Goal: Task Accomplishment & Management: Use online tool/utility

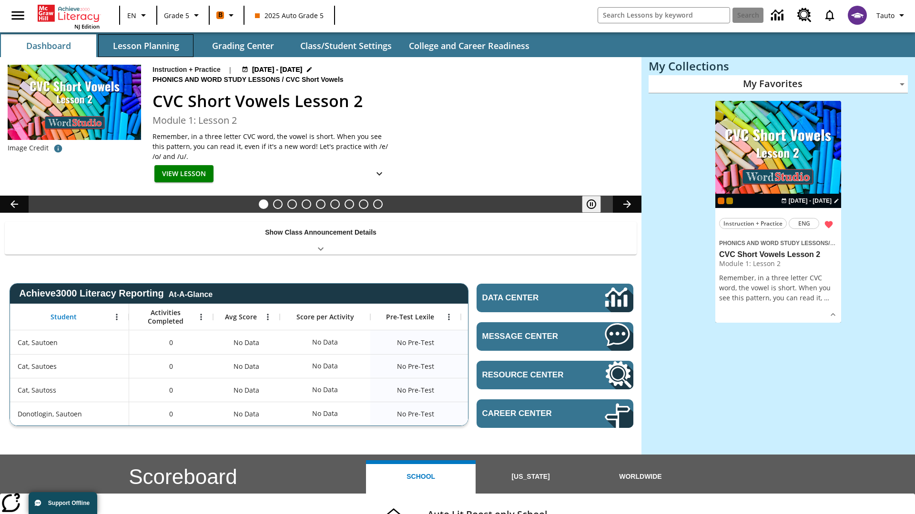
click at [146, 46] on button "Lesson Planning" at bounding box center [145, 45] width 95 height 23
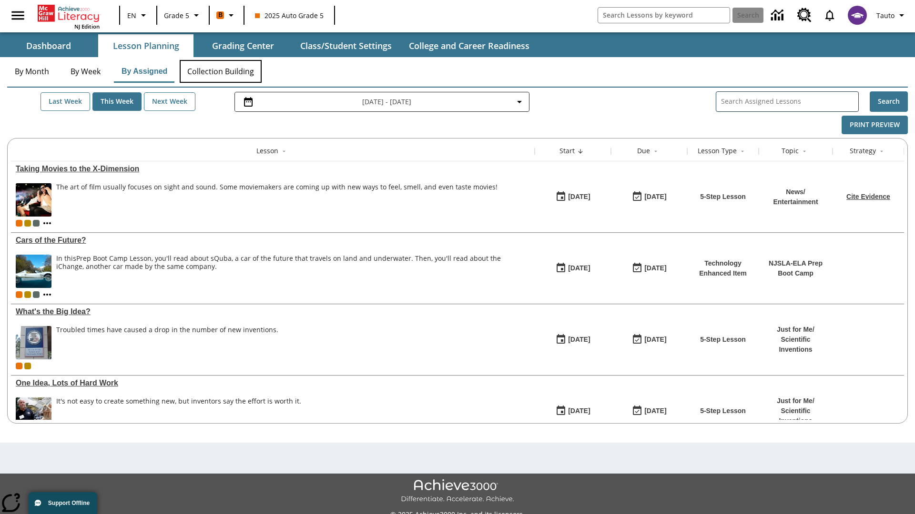
click at [220, 71] on button "Collection Building" at bounding box center [221, 71] width 82 height 23
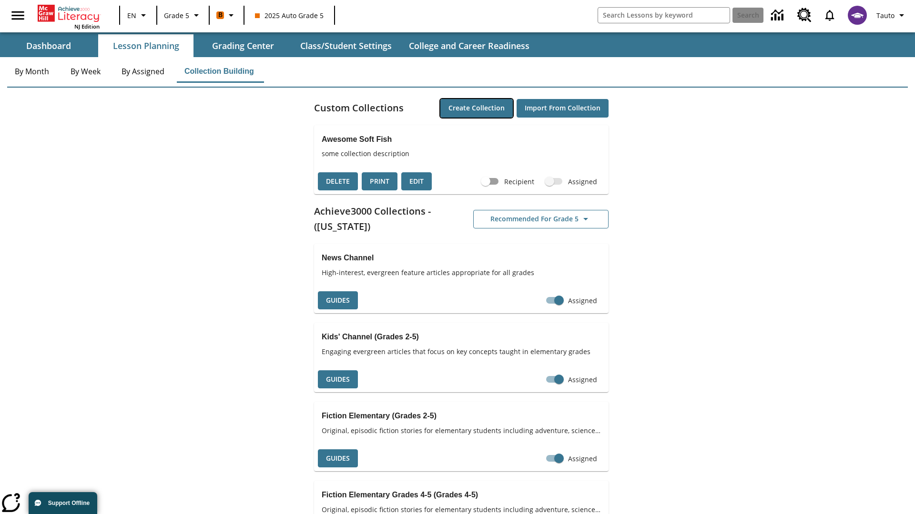
click at [476, 108] on button "Create Collection" at bounding box center [476, 108] width 72 height 19
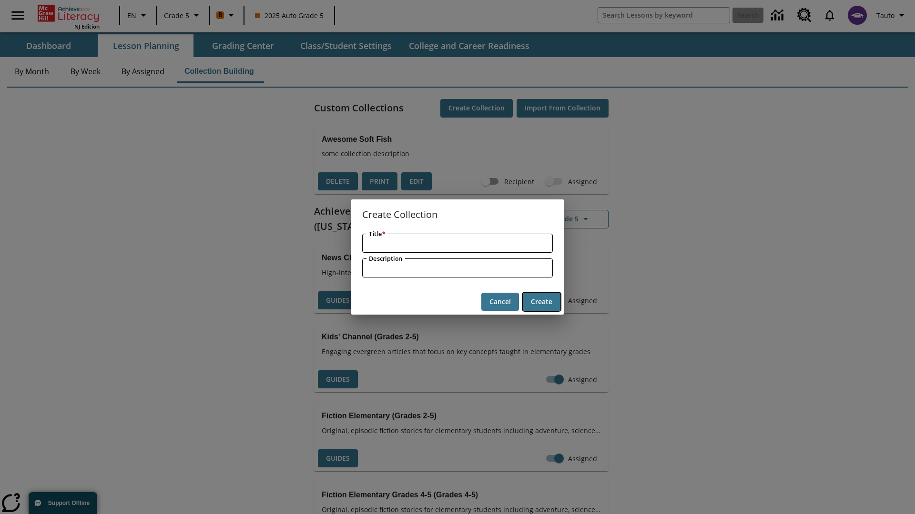
click at [541, 302] on button "Create" at bounding box center [542, 302] width 38 height 19
type input "Luxurious Granite Hat"
type input "some collection description"
click at [541, 302] on button "Create" at bounding box center [542, 302] width 38 height 19
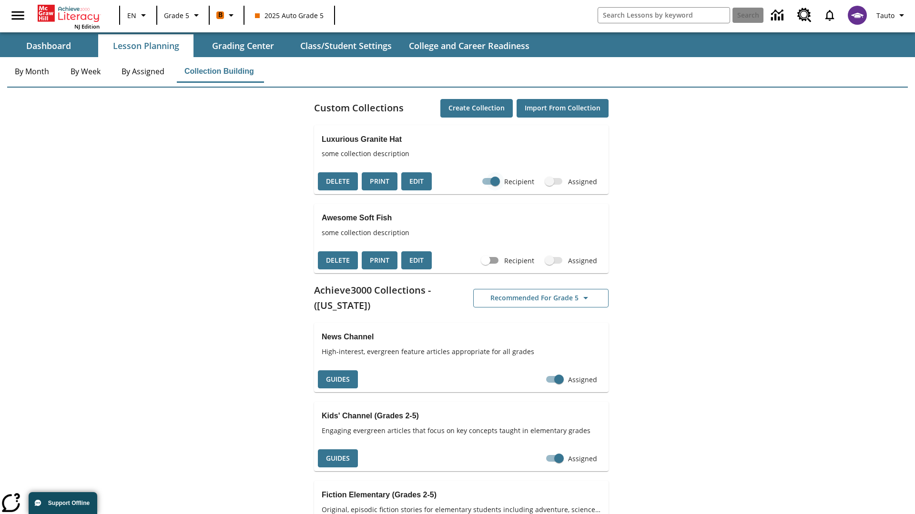
click at [495, 182] on input "Recipient" at bounding box center [495, 181] width 54 height 18
checkbox input "false"
click at [338, 182] on button "Delete" at bounding box center [338, 181] width 40 height 19
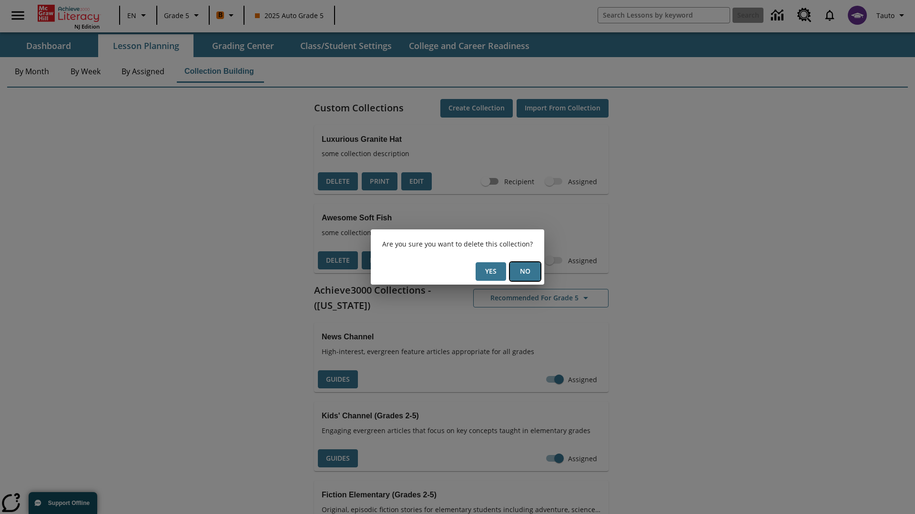
click at [525, 272] on button "No" at bounding box center [525, 271] width 30 height 19
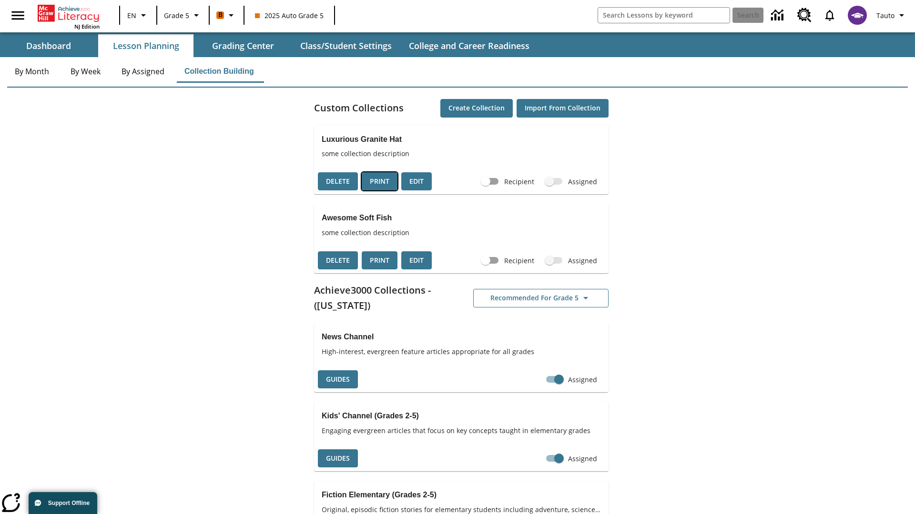
click at [379, 182] on button "Print" at bounding box center [380, 181] width 36 height 19
